Goal: Task Accomplishment & Management: Complete application form

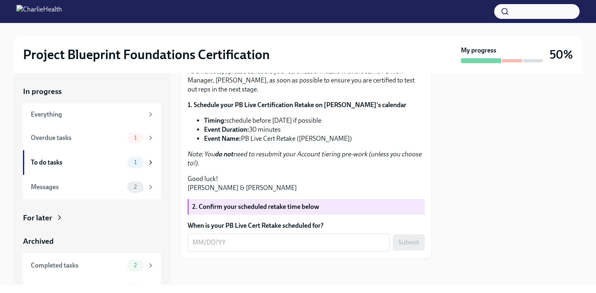
scroll to position [204, 0]
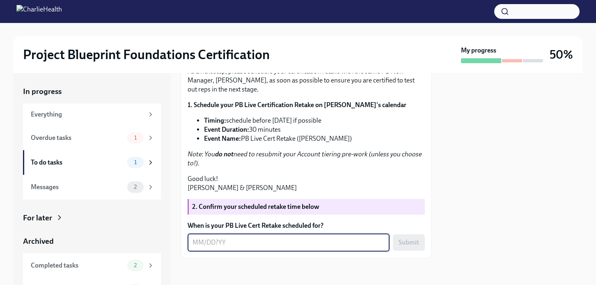
click at [197, 240] on textarea "When is your PB Live Cert Retake scheduled for?" at bounding box center [288, 242] width 192 height 10
type textarea "09/25/205"
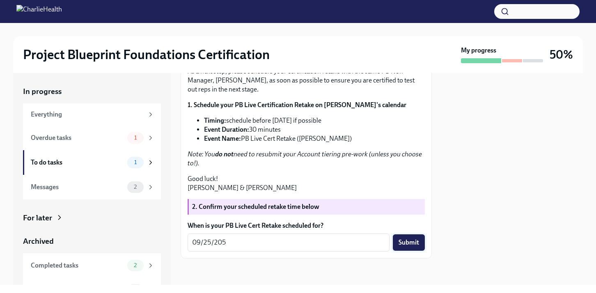
click at [410, 243] on span "Submit" at bounding box center [408, 242] width 21 height 8
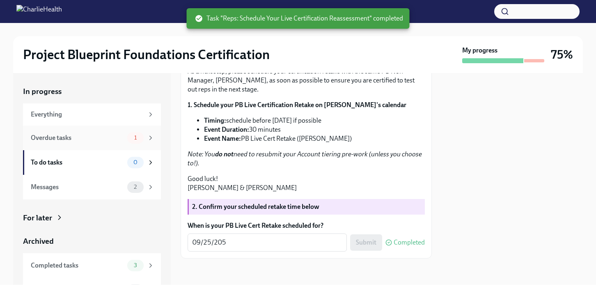
click at [87, 136] on div "Overdue tasks" at bounding box center [77, 137] width 93 height 9
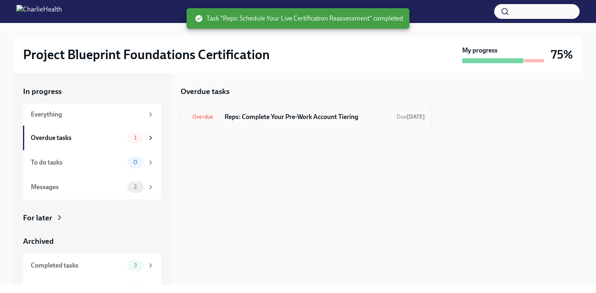
click at [297, 114] on h6 "Reps: Complete Your Pre-Work Account Tiering" at bounding box center [306, 116] width 165 height 9
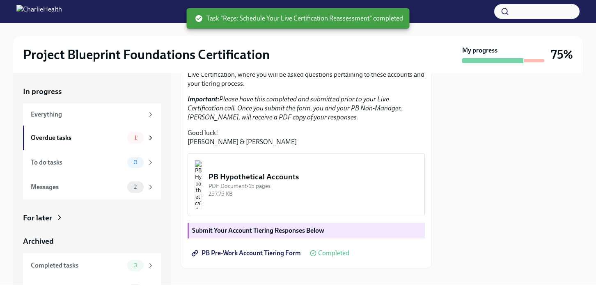
scroll to position [226, 0]
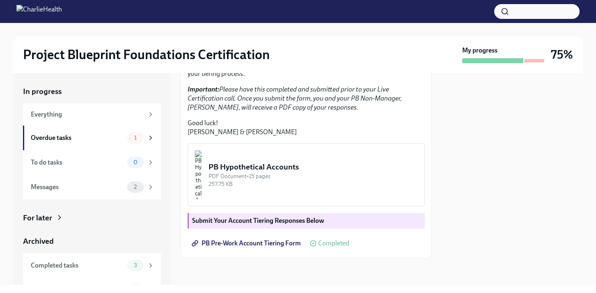
click at [337, 245] on span "Completed" at bounding box center [333, 243] width 31 height 7
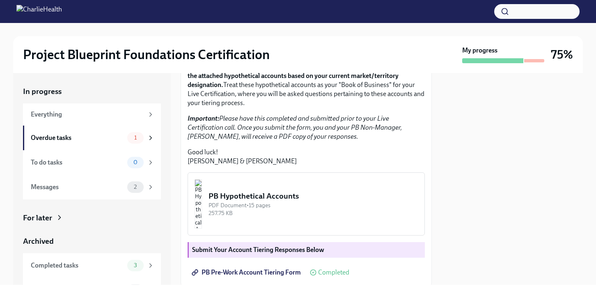
scroll to position [0, 0]
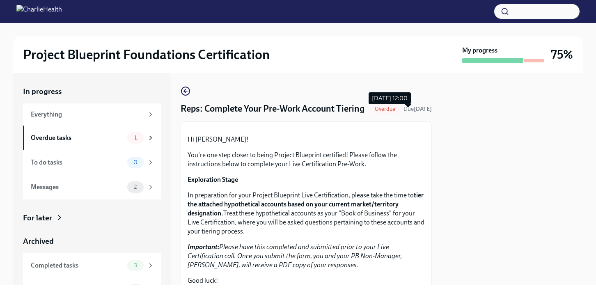
click at [413, 112] on strong "[DATE]" at bounding box center [422, 108] width 18 height 7
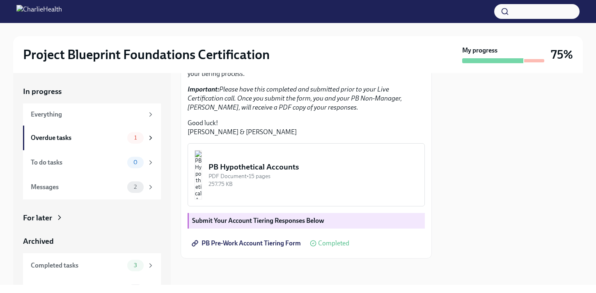
scroll to position [226, 0]
click at [283, 218] on strong "Submit Your Account Tiering Responses Below" at bounding box center [258, 221] width 132 height 8
click at [272, 243] on span "PB Pre-Work Account Tiering Form" at bounding box center [246, 243] width 107 height 8
click at [332, 243] on span "Completed" at bounding box center [333, 243] width 31 height 7
click at [80, 187] on div "Messages" at bounding box center [77, 187] width 93 height 9
